Goal: Navigation & Orientation: Find specific page/section

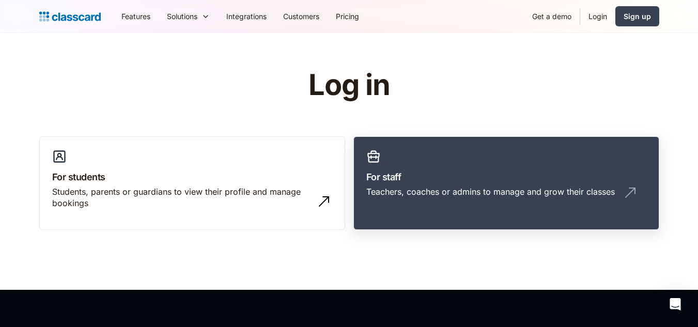
click at [510, 208] on link "For staff Teachers, coaches or admins to manage and grow their classes" at bounding box center [507, 183] width 306 height 94
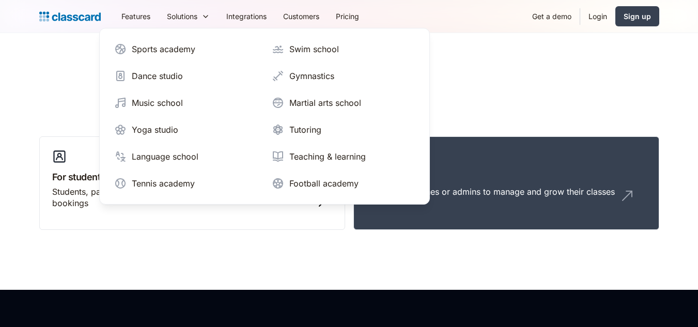
click at [524, 48] on header "Log in For students Students, parents or guardians to view their profile and ma…" at bounding box center [349, 161] width 698 height 257
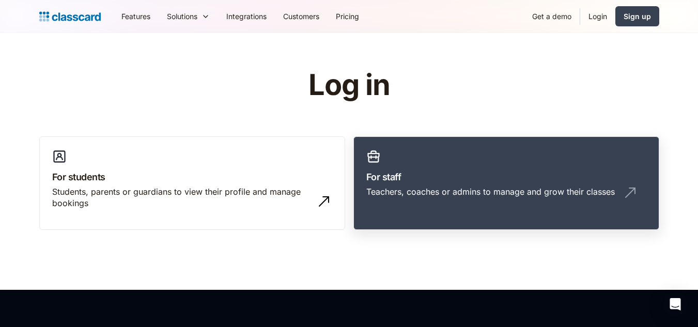
click at [471, 198] on div "Teachers, coaches or admins to manage and grow their classes" at bounding box center [507, 196] width 280 height 20
